Goal: Register for event/course

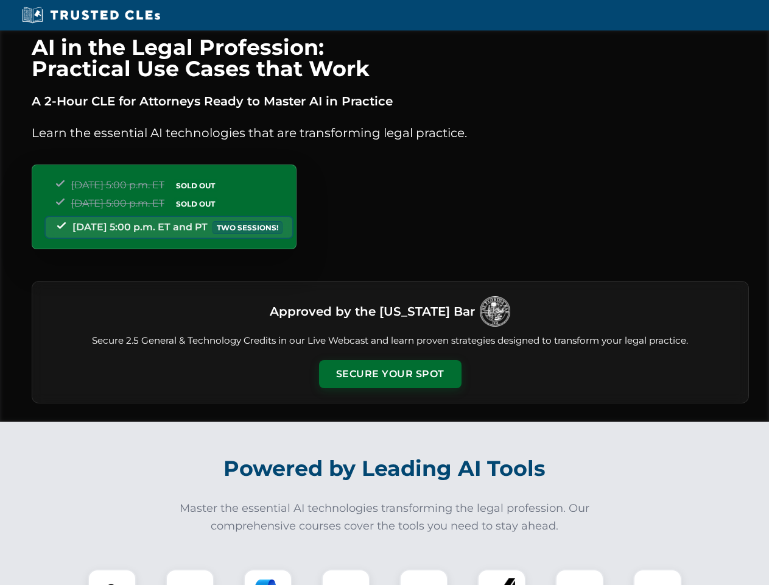
click at [390, 374] on button "Secure Your Spot" at bounding box center [390, 374] width 143 height 28
click at [112, 577] on img at bounding box center [111, 592] width 35 height 35
click at [190, 577] on div at bounding box center [190, 593] width 49 height 49
